Goal: Transaction & Acquisition: Purchase product/service

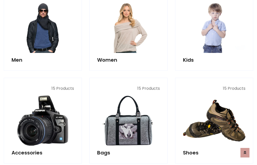
scroll to position [364, 0]
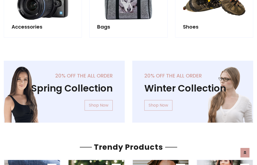
click at [128, 90] on div "20% off the all order Winter Collection Shop Now" at bounding box center [192, 96] width 128 height 70
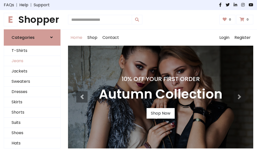
click at [32, 61] on link "Jeans" at bounding box center [32, 61] width 56 height 10
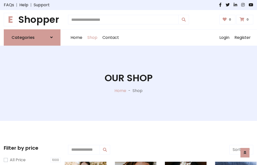
scroll to position [158, 0]
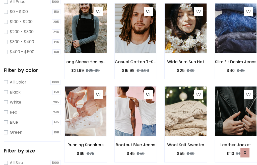
click at [85, 39] on img at bounding box center [85, 28] width 50 height 120
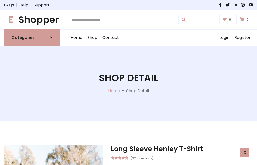
scroll to position [54, 0]
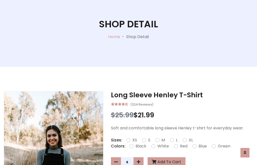
click at [183, 146] on label "Red" at bounding box center [184, 146] width 8 height 6
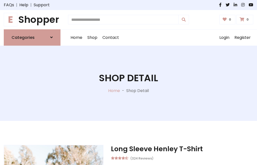
click at [128, 83] on h1 "Shop Detail" at bounding box center [128, 78] width 59 height 11
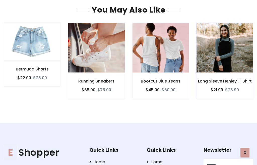
type input "******"
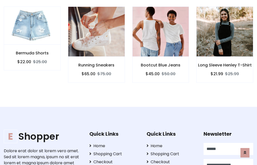
type input "**********"
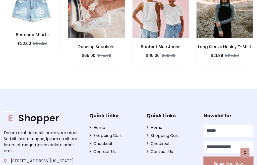
scroll to position [455, 0]
